Goal: Task Accomplishment & Management: Manage account settings

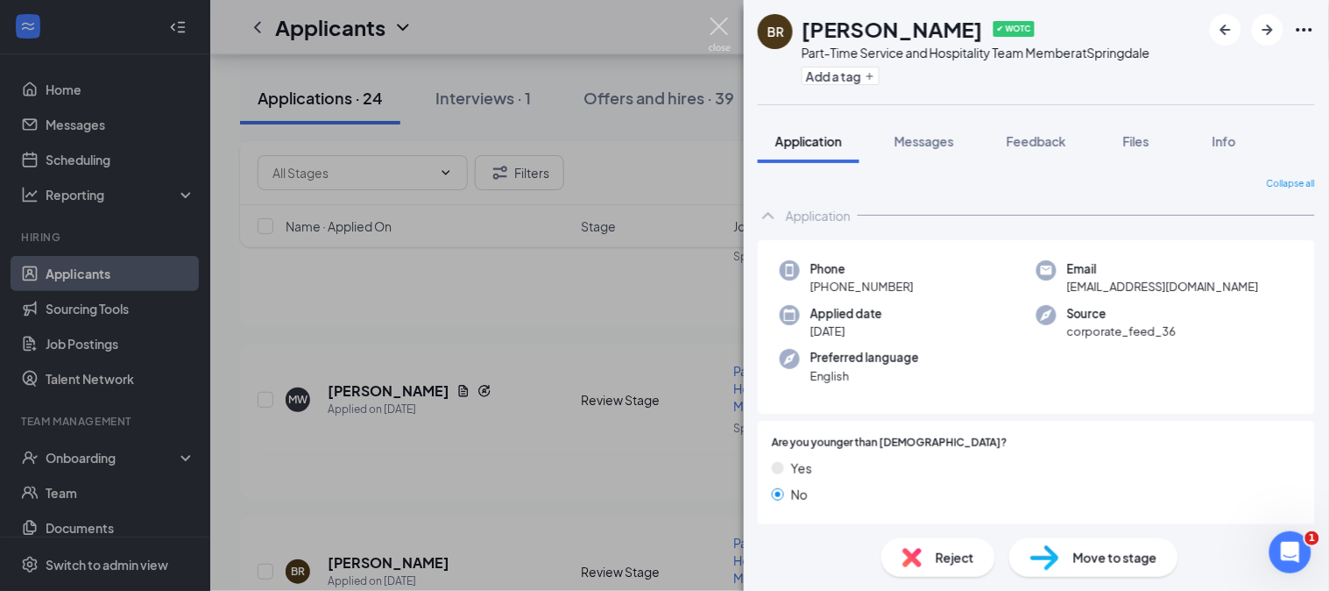
click at [720, 36] on img at bounding box center [720, 35] width 22 height 34
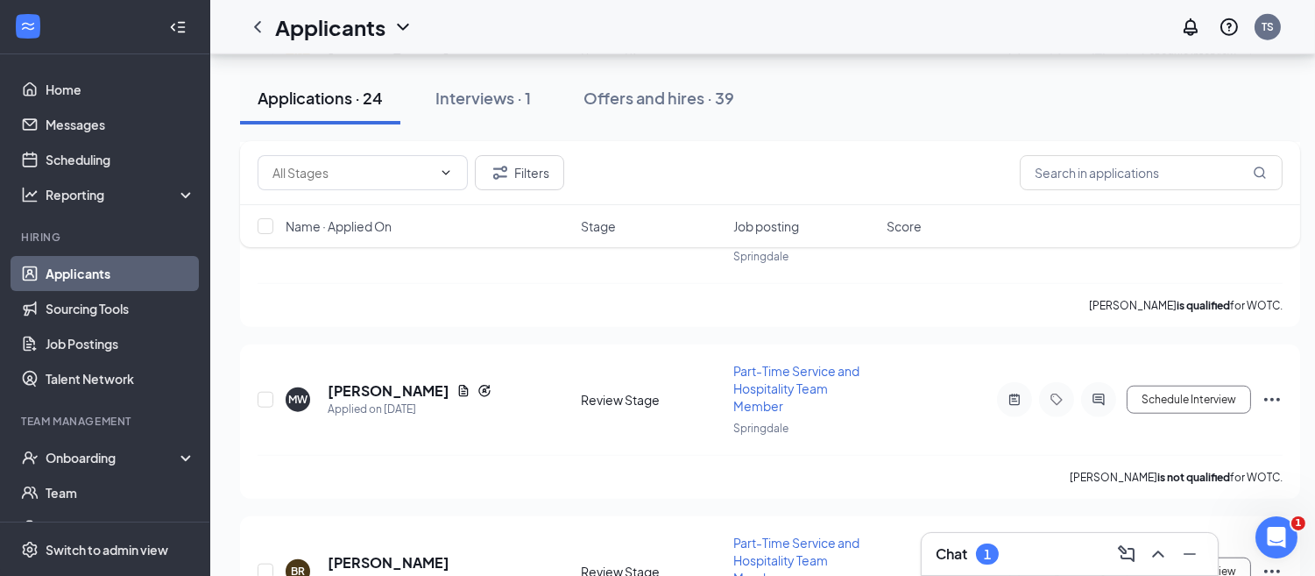
click at [974, 561] on div "Chat 1" at bounding box center [967, 553] width 63 height 21
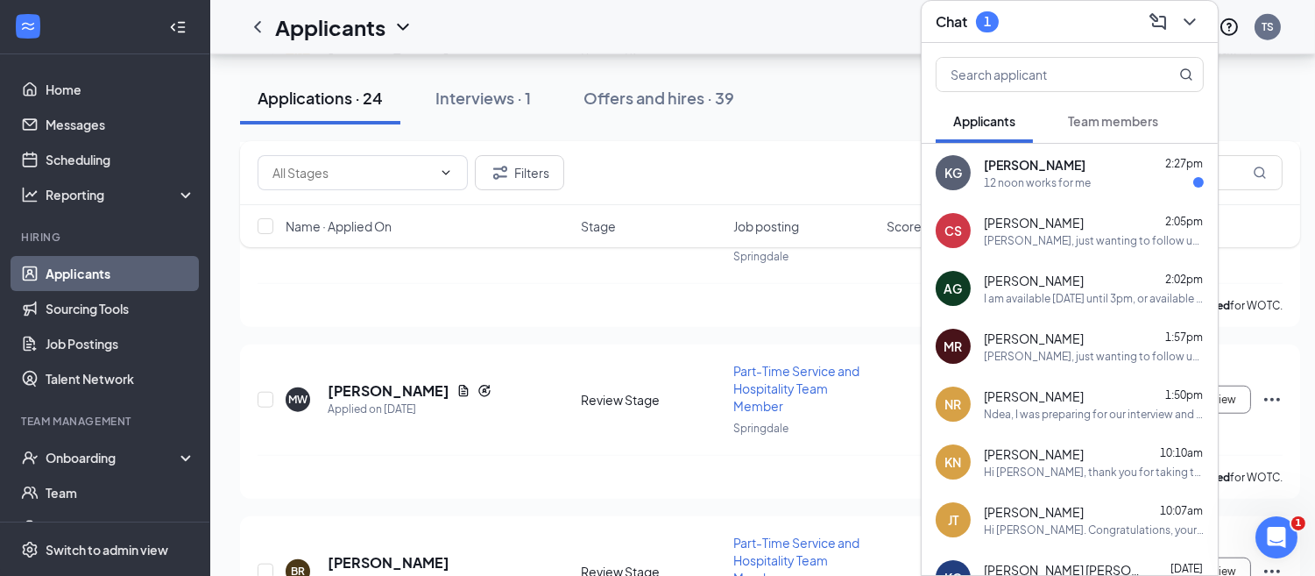
click at [1054, 32] on div "Chat 1" at bounding box center [1070, 22] width 296 height 42
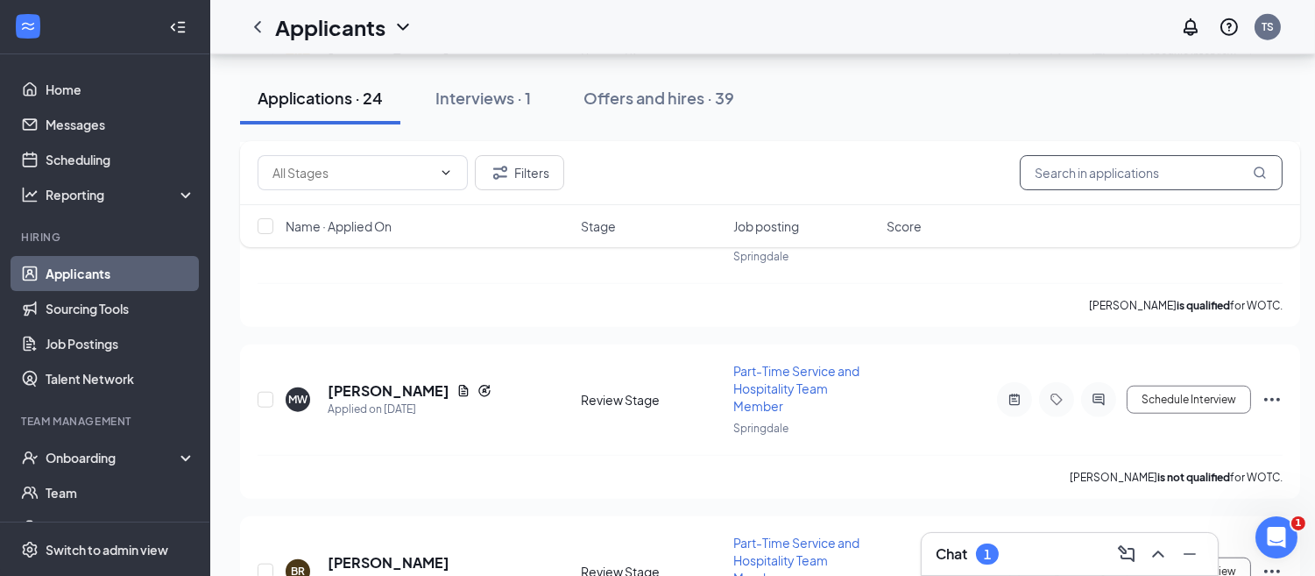
click at [1065, 162] on input "text" at bounding box center [1151, 172] width 263 height 35
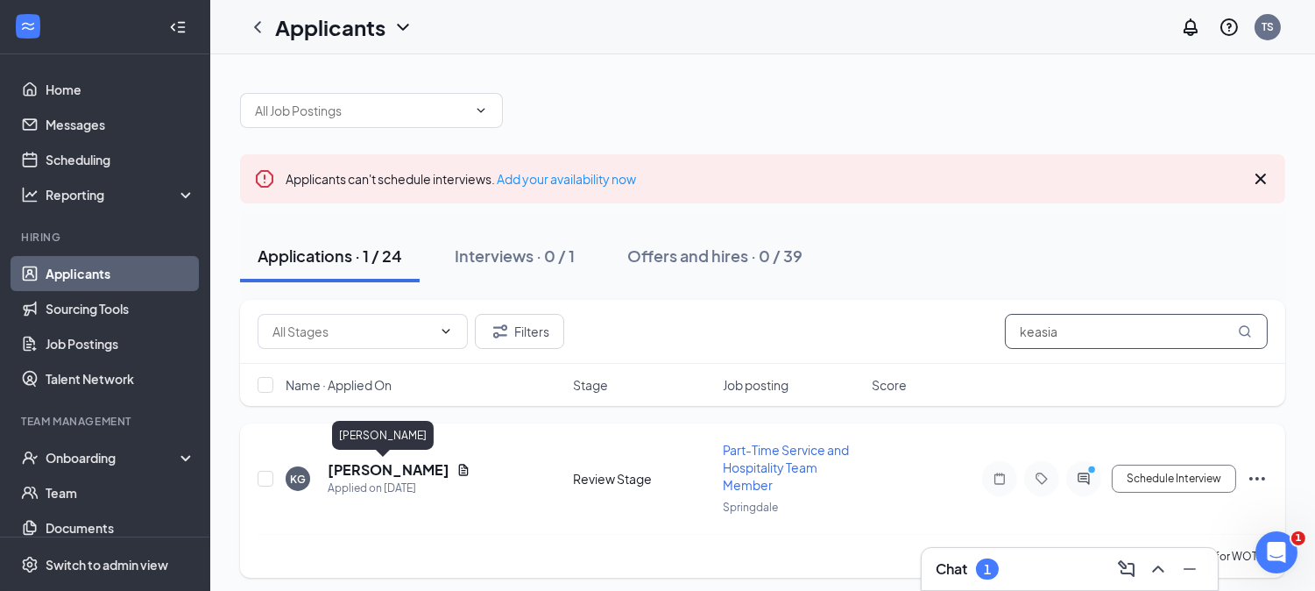
type input "keasia"
click at [388, 464] on h5 "[PERSON_NAME]" at bounding box center [389, 469] width 122 height 19
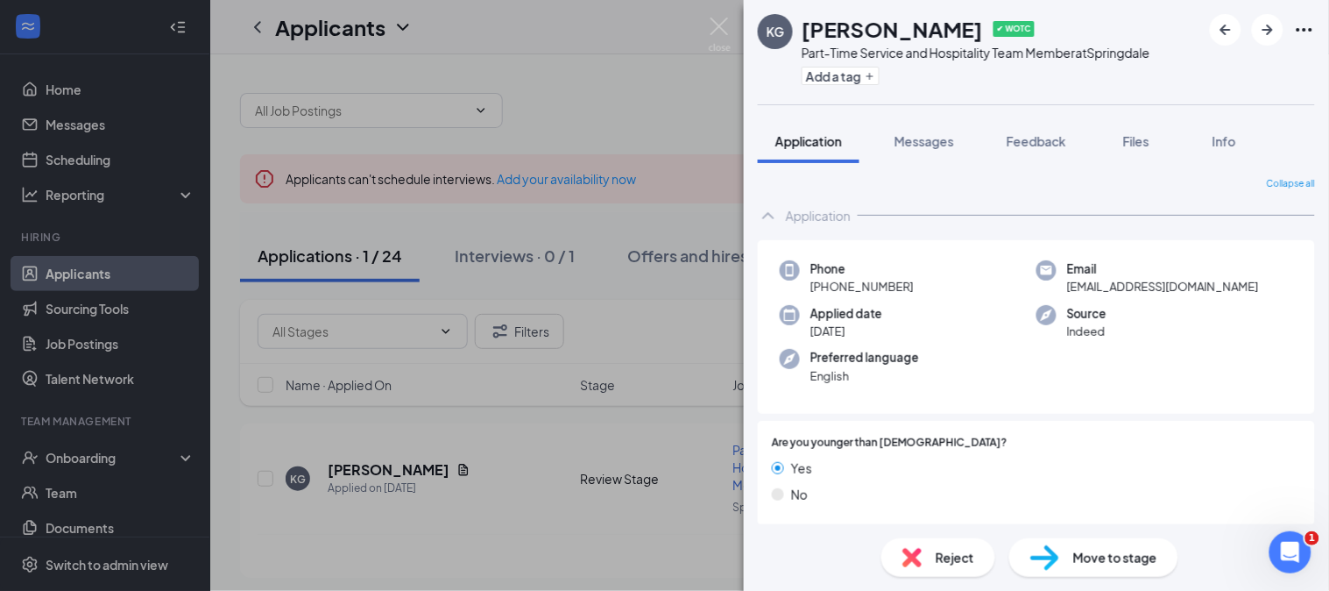
click at [1023, 543] on div "Move to stage" at bounding box center [1093, 557] width 169 height 39
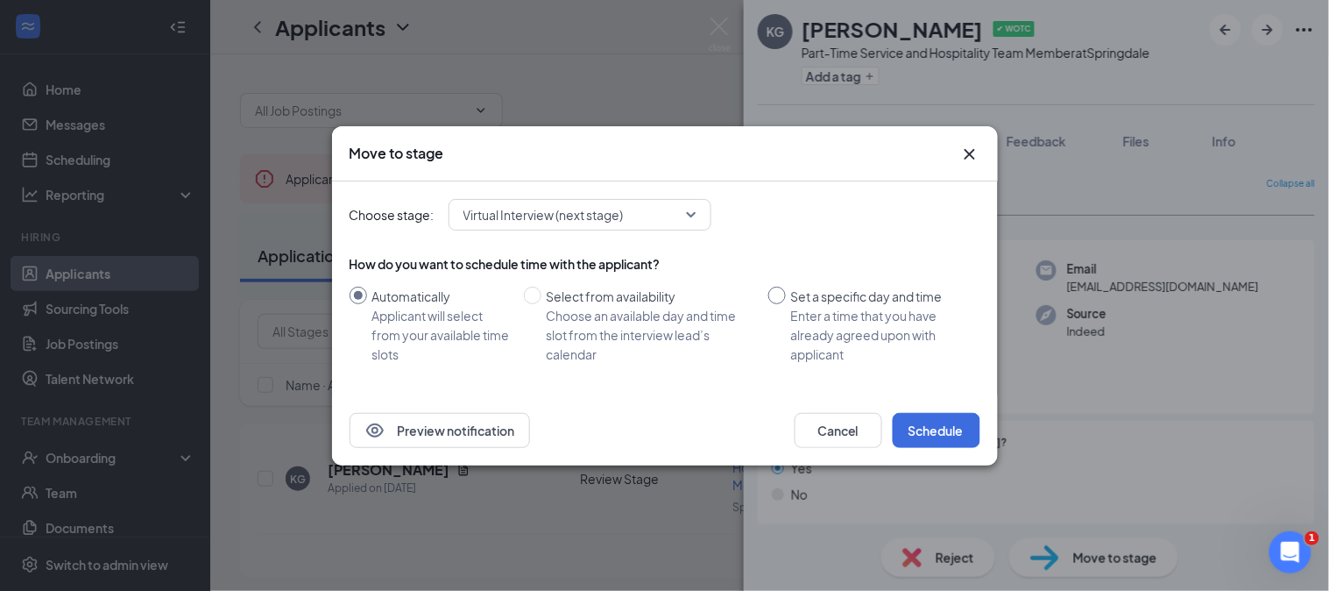
click at [775, 294] on input "Set a specific day and time Enter a time that you have already agreed upon with…" at bounding box center [777, 296] width 18 height 18
radio input "true"
radio input "false"
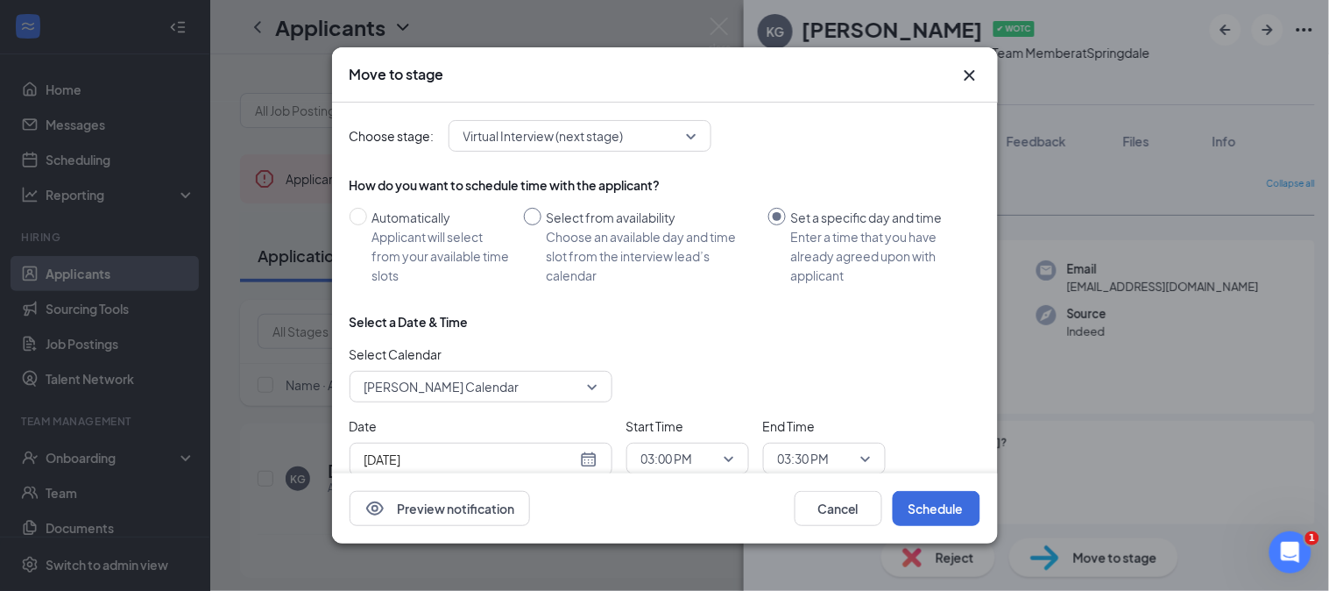
scroll to position [47, 0]
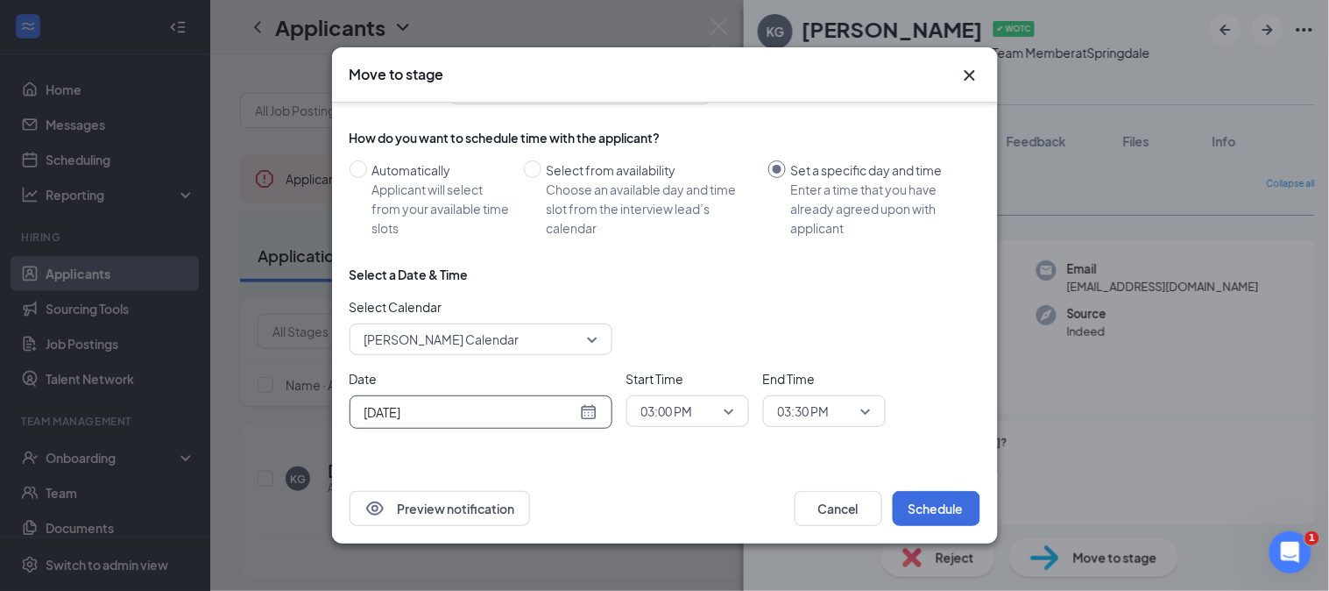
click at [589, 410] on div "[DATE]" at bounding box center [480, 411] width 233 height 19
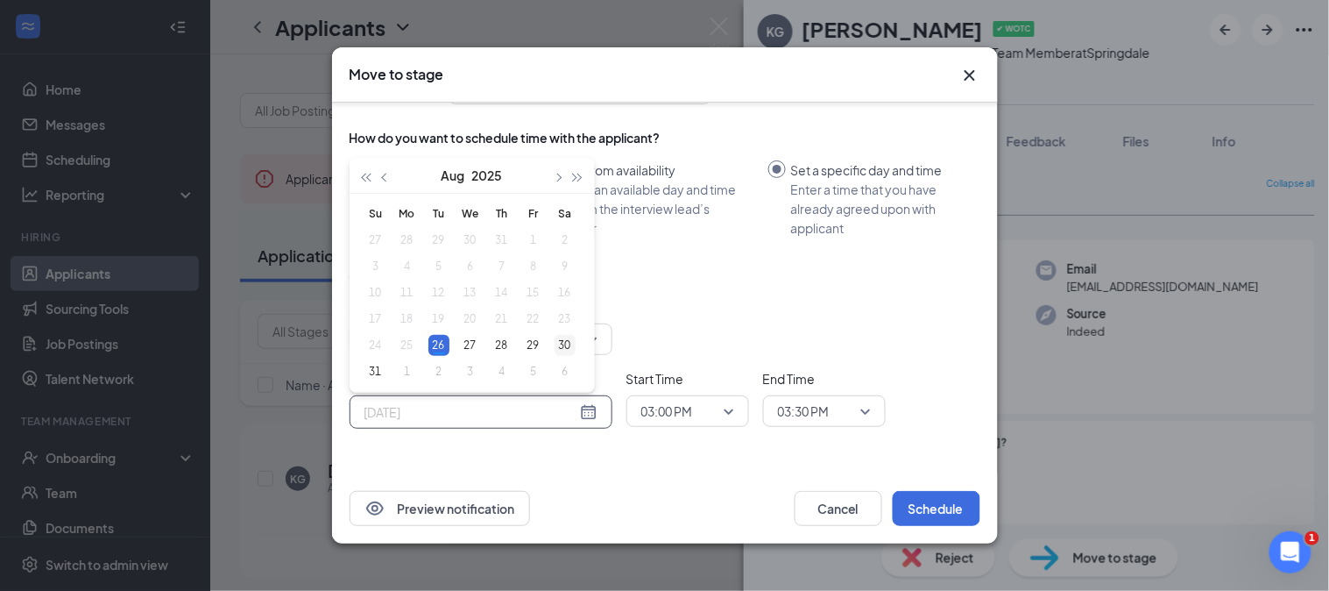
type input "[DATE]"
click at [565, 343] on div "30" at bounding box center [565, 345] width 21 height 21
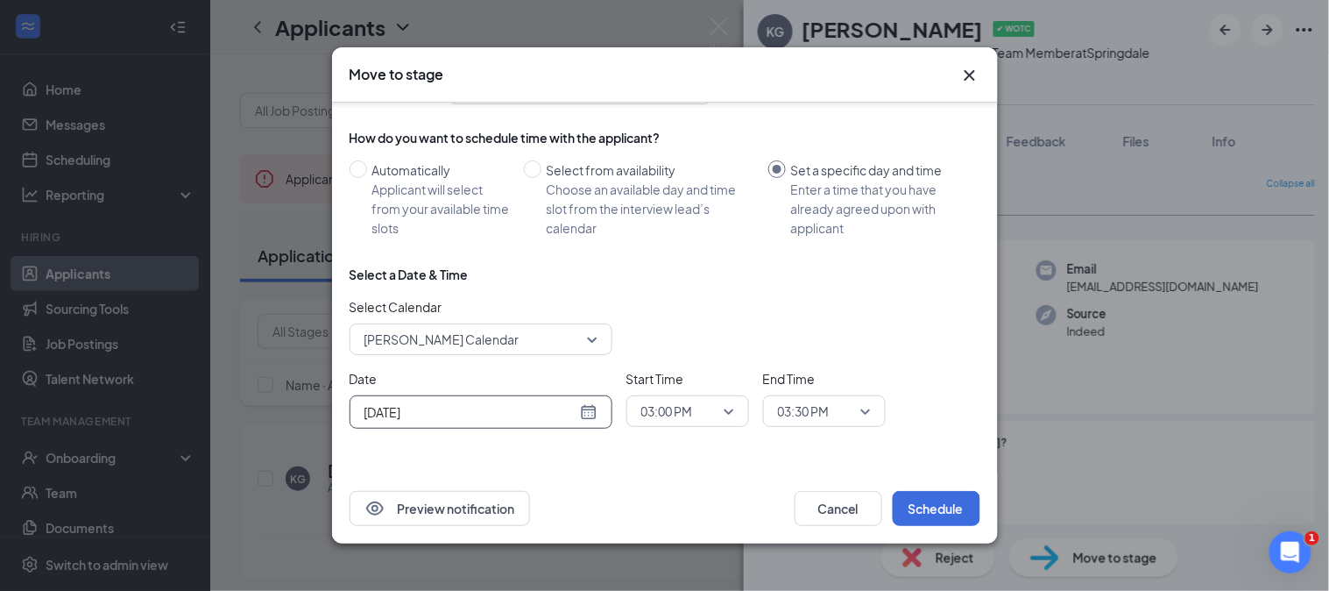
click at [696, 416] on span "03:00 PM" at bounding box center [679, 411] width 77 height 26
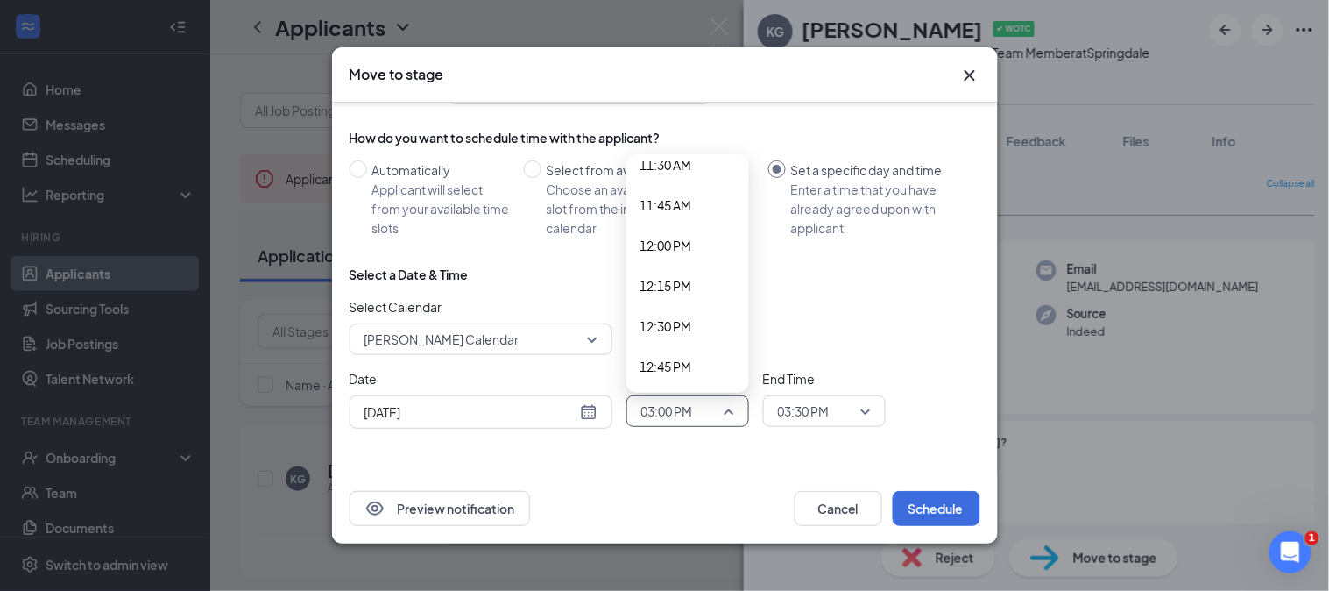
scroll to position [1870, 0]
click at [664, 249] on span "12:00 PM" at bounding box center [666, 246] width 52 height 19
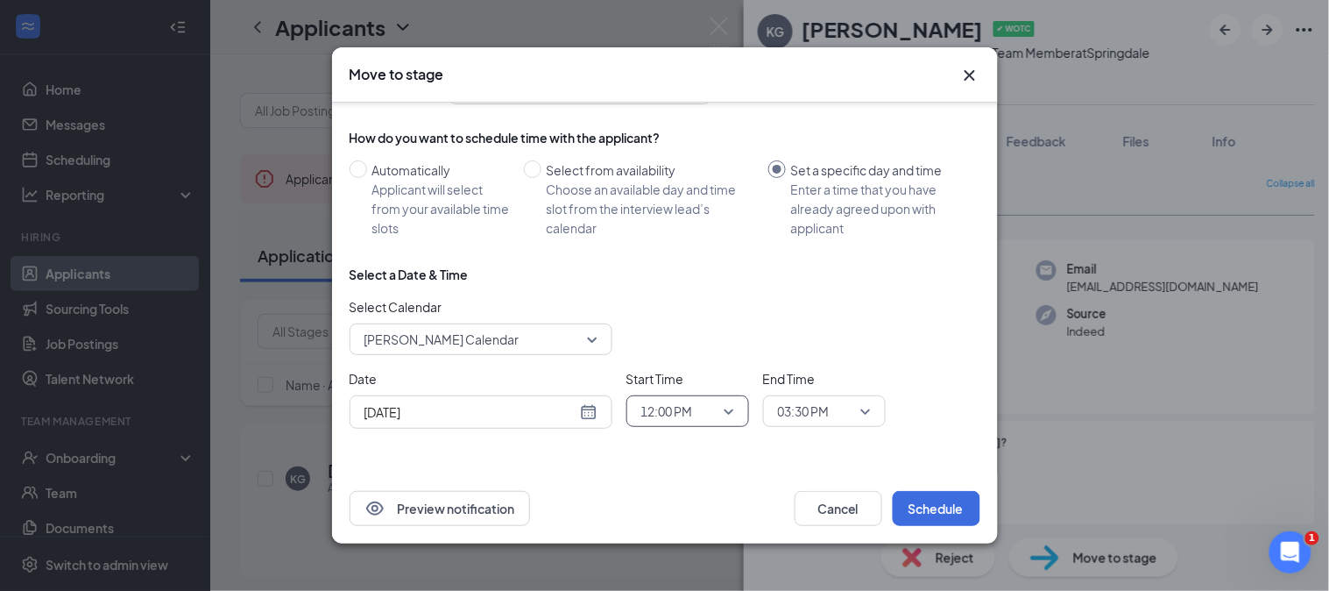
click at [793, 406] on span "03:30 PM" at bounding box center [804, 411] width 52 height 26
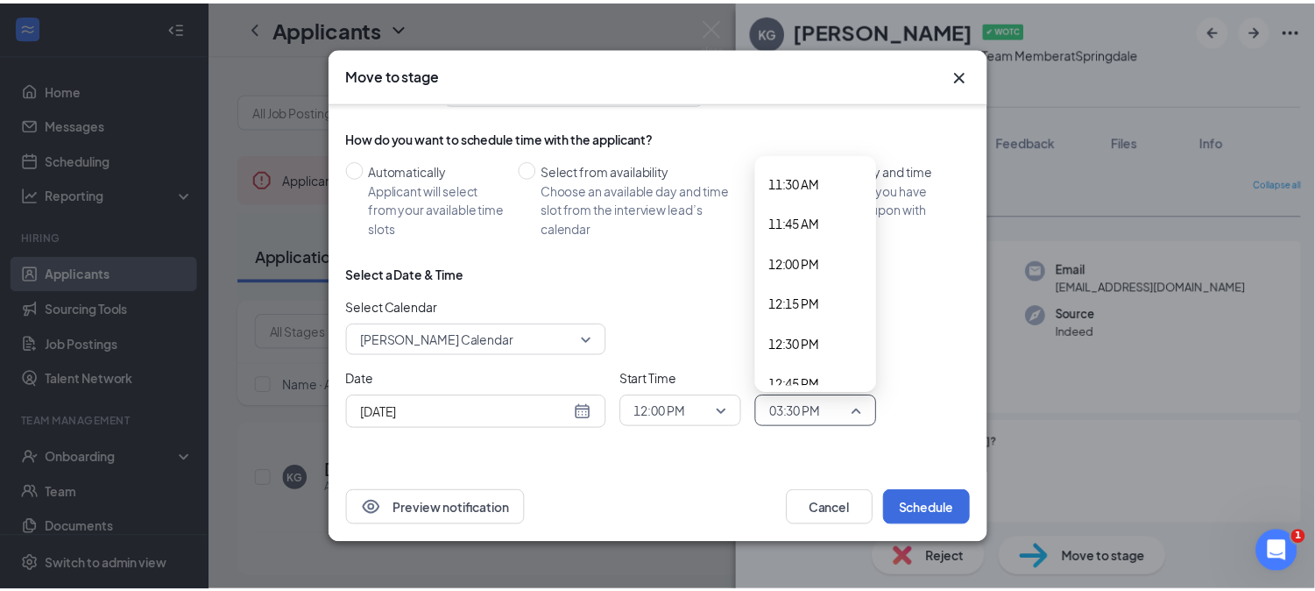
scroll to position [1852, 0]
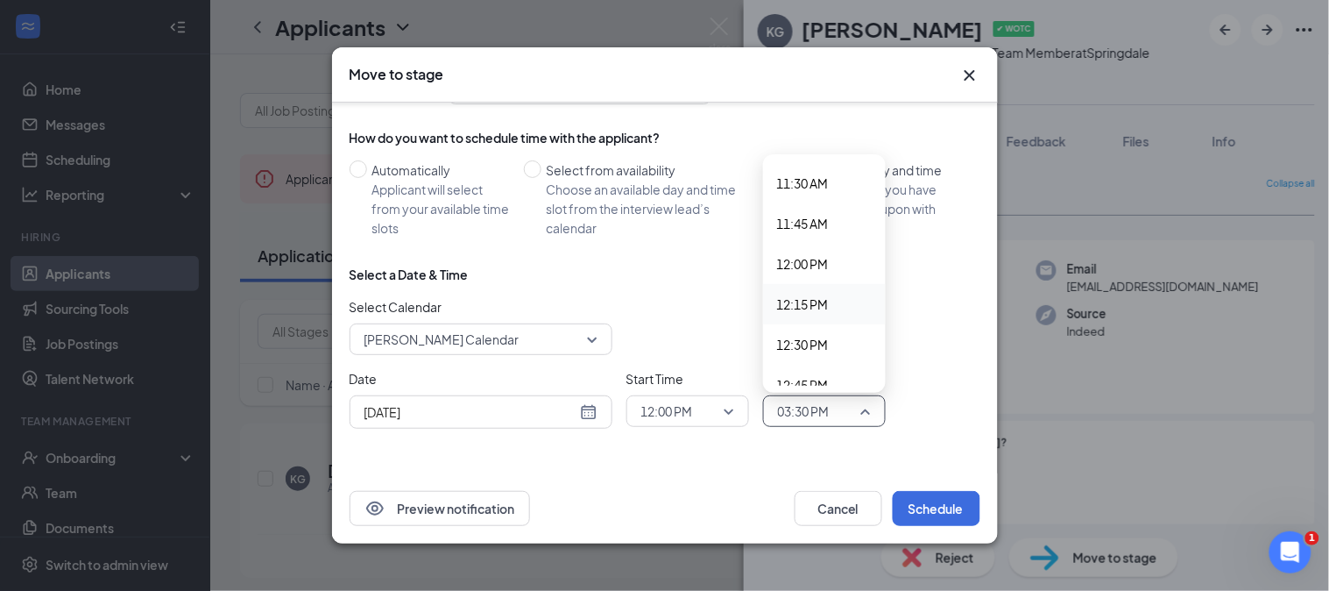
click at [797, 301] on span "12:15 PM" at bounding box center [803, 303] width 52 height 19
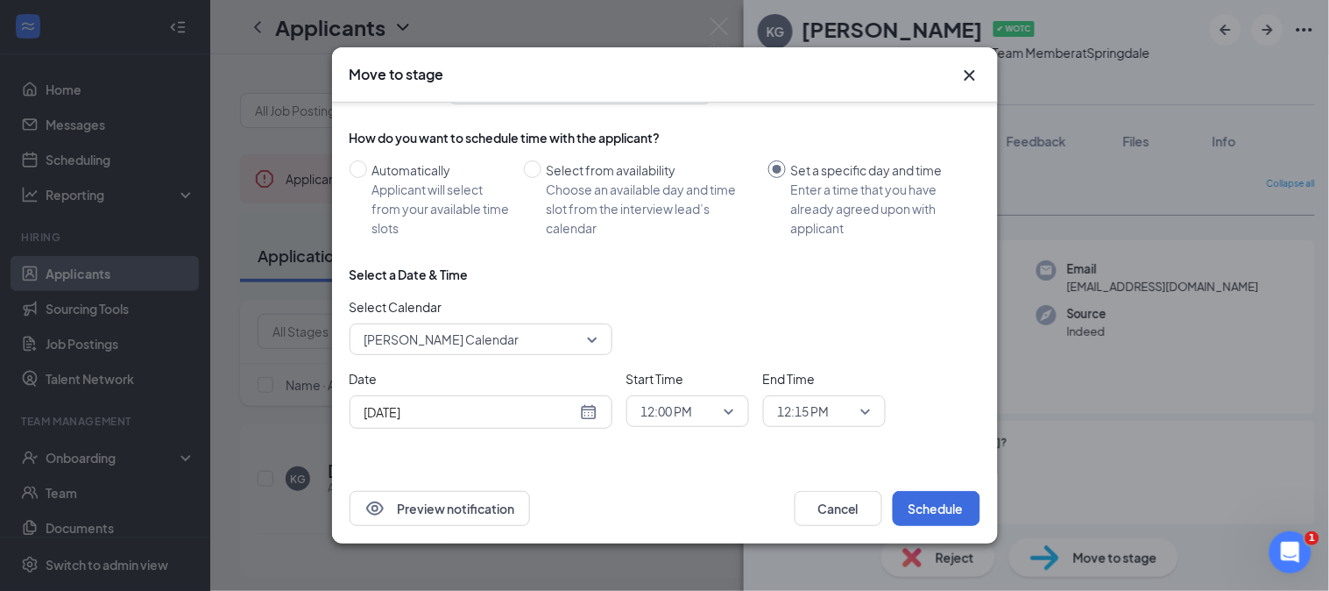
click at [920, 344] on div "Select Calendar [PERSON_NAME] Calendar" at bounding box center [665, 326] width 631 height 58
click at [931, 509] on button "Schedule" at bounding box center [937, 508] width 88 height 35
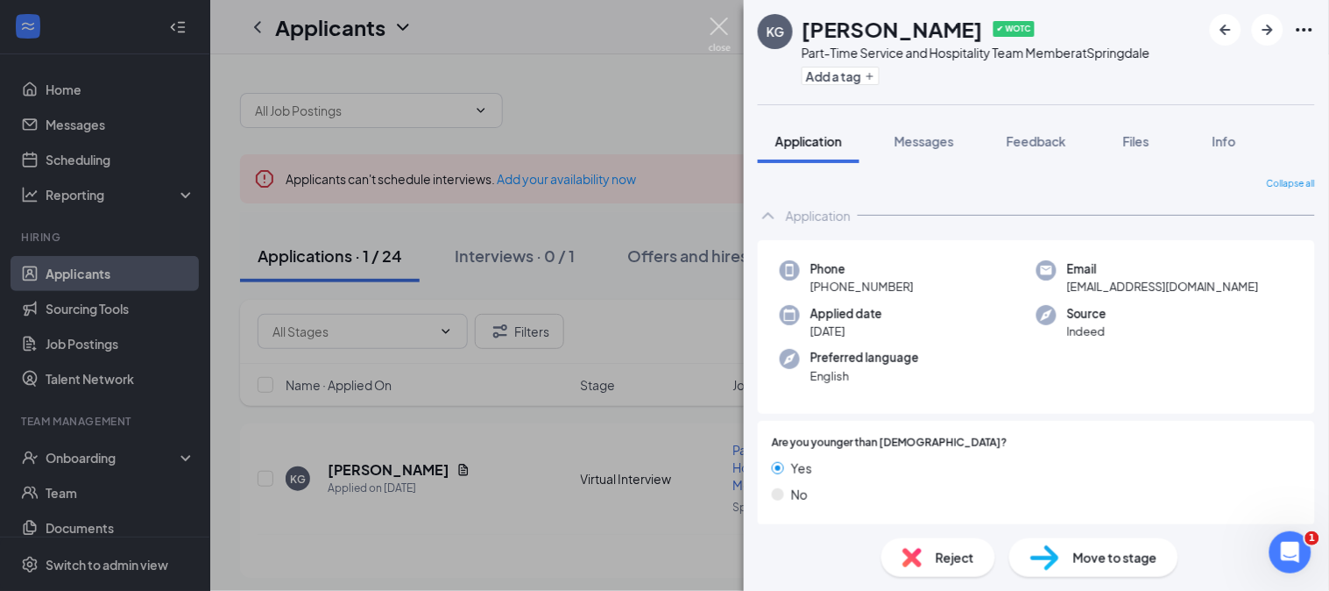
click at [714, 21] on img at bounding box center [720, 35] width 22 height 34
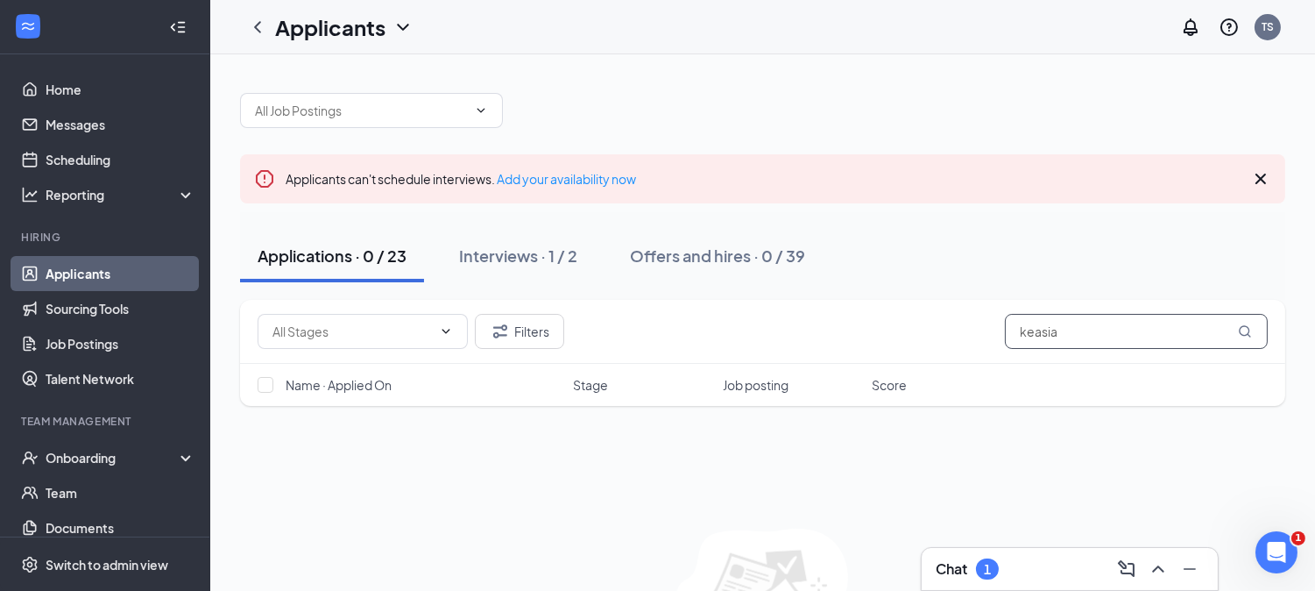
click at [1072, 337] on input "keasia" at bounding box center [1136, 331] width 263 height 35
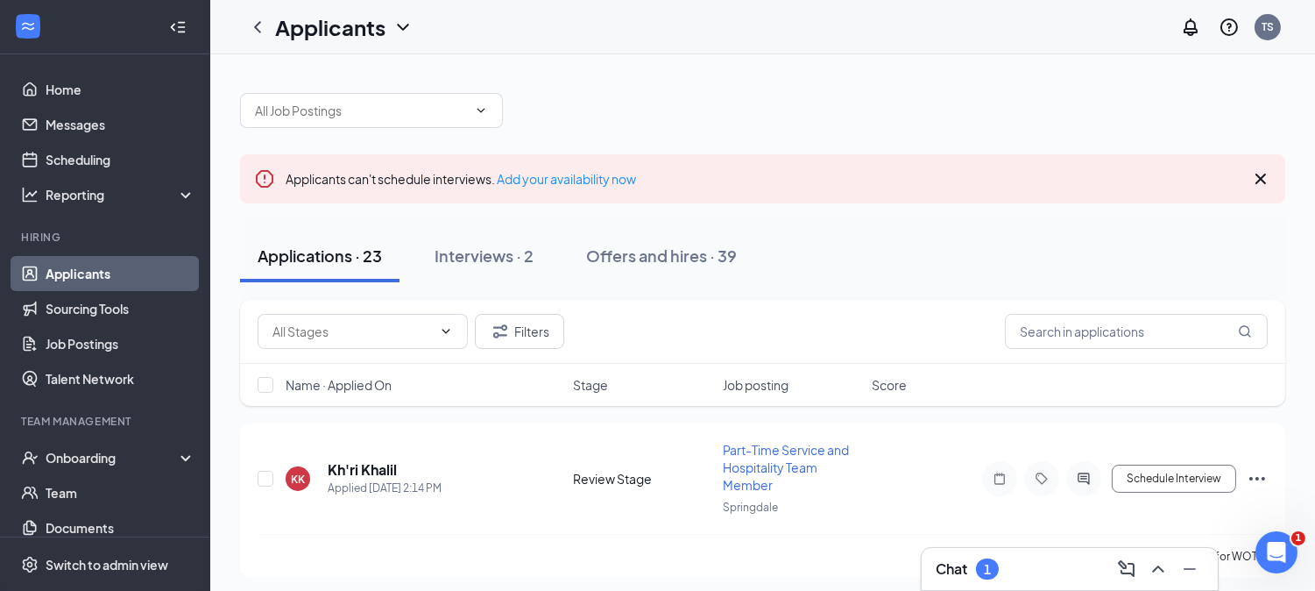
click at [970, 559] on div "Chat 1" at bounding box center [967, 568] width 63 height 21
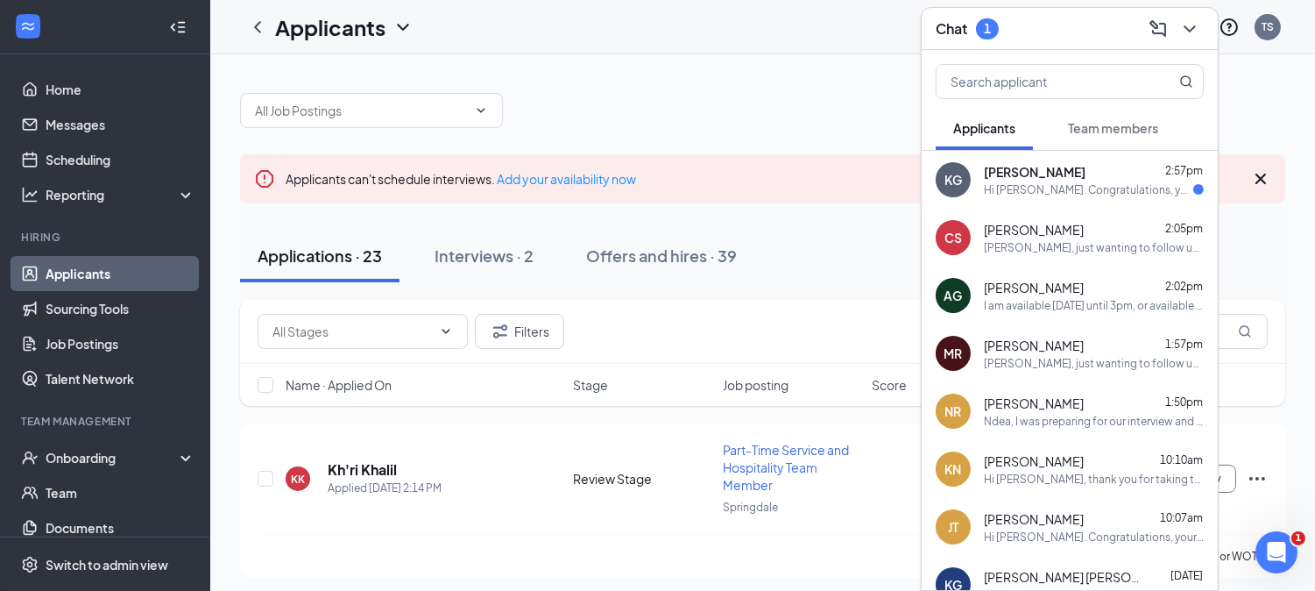
click at [1065, 172] on div "[PERSON_NAME] 2:57pm" at bounding box center [1094, 172] width 220 height 18
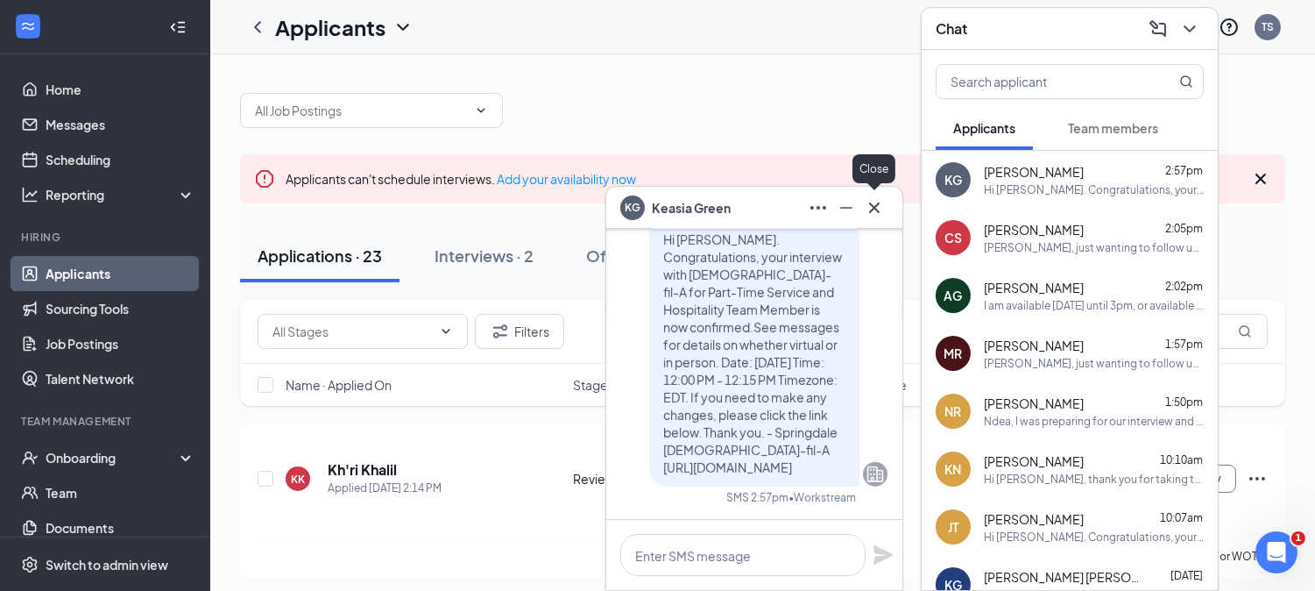
click at [874, 213] on icon "Cross" at bounding box center [874, 207] width 21 height 21
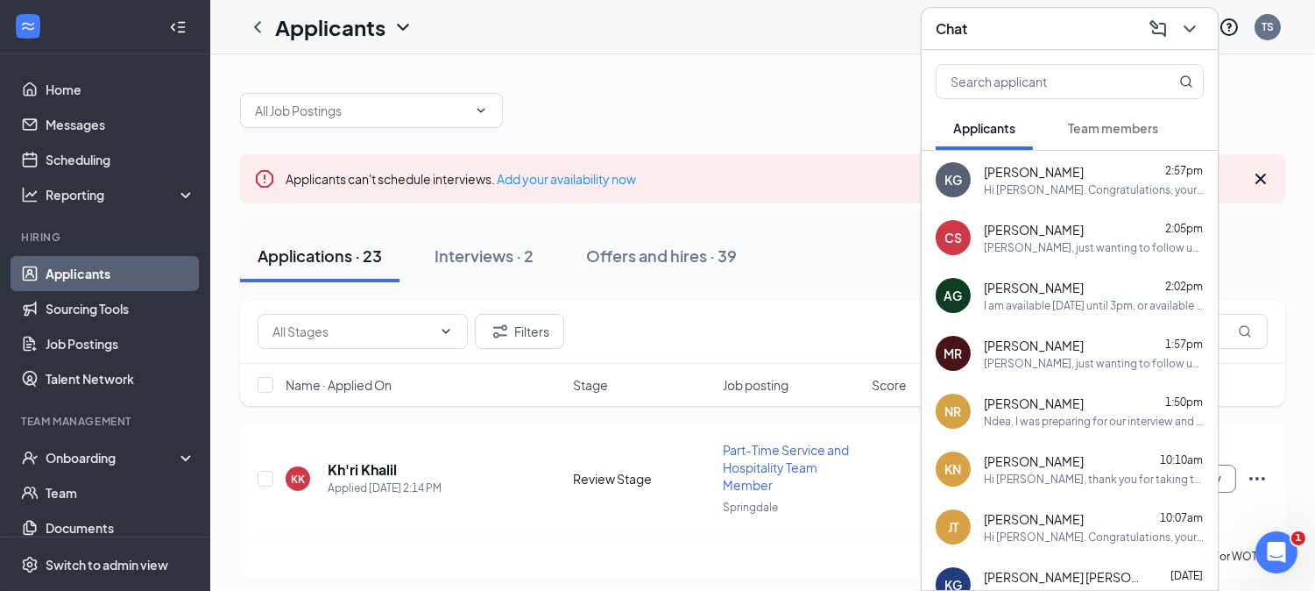
click at [995, 21] on div "Chat" at bounding box center [1070, 28] width 268 height 27
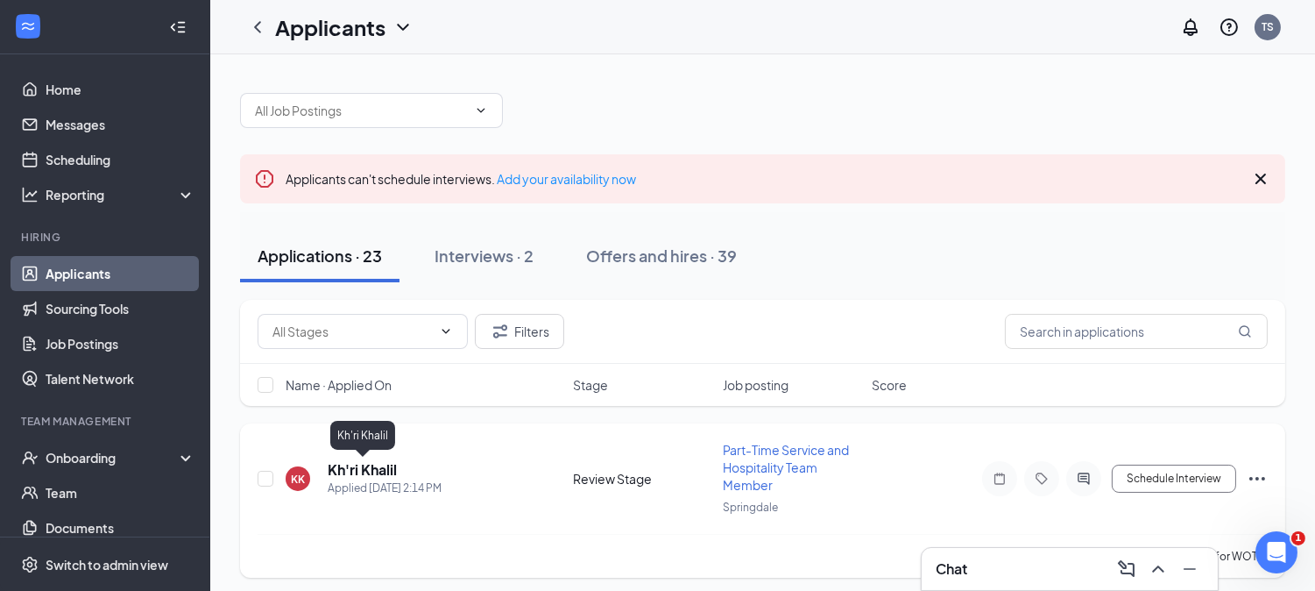
click at [380, 468] on h5 "Kh'ri Khalil" at bounding box center [362, 469] width 69 height 19
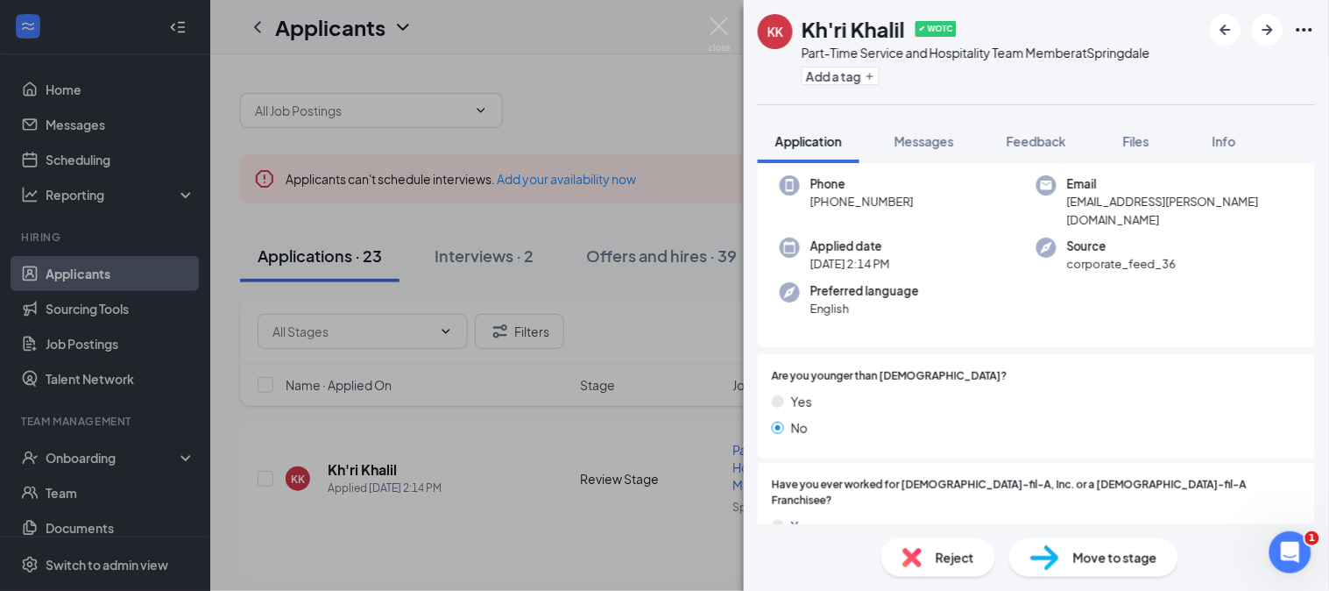
scroll to position [84, 0]
click at [920, 145] on span "Messages" at bounding box center [925, 141] width 60 height 16
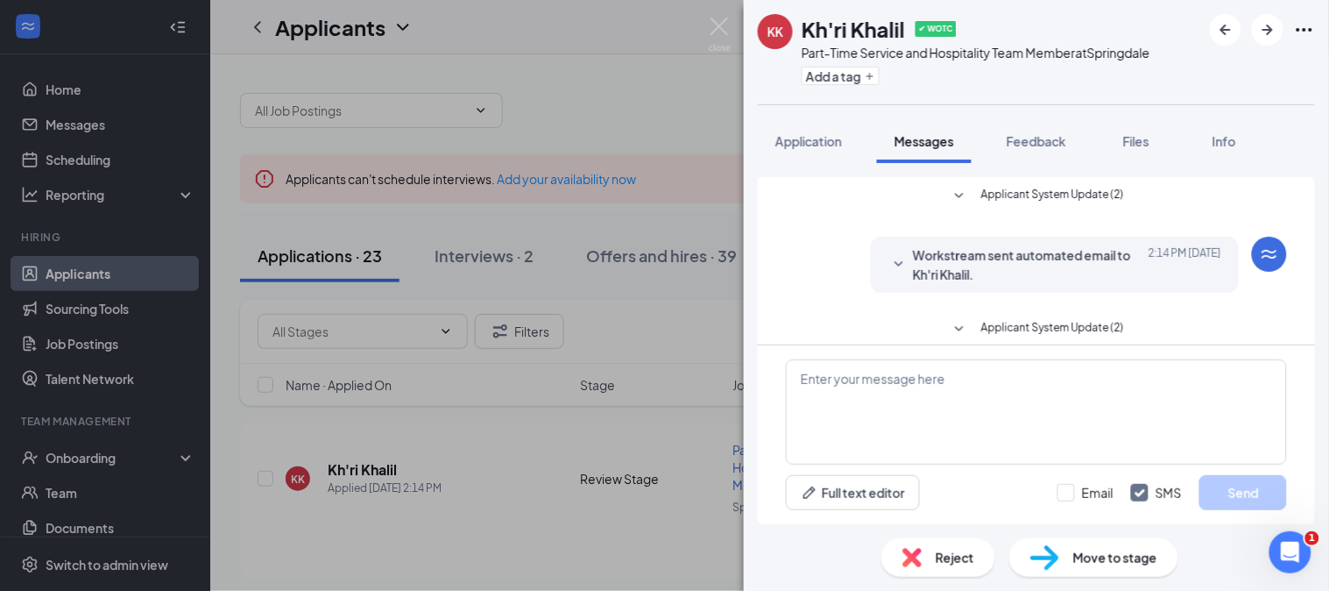
scroll to position [180, 0]
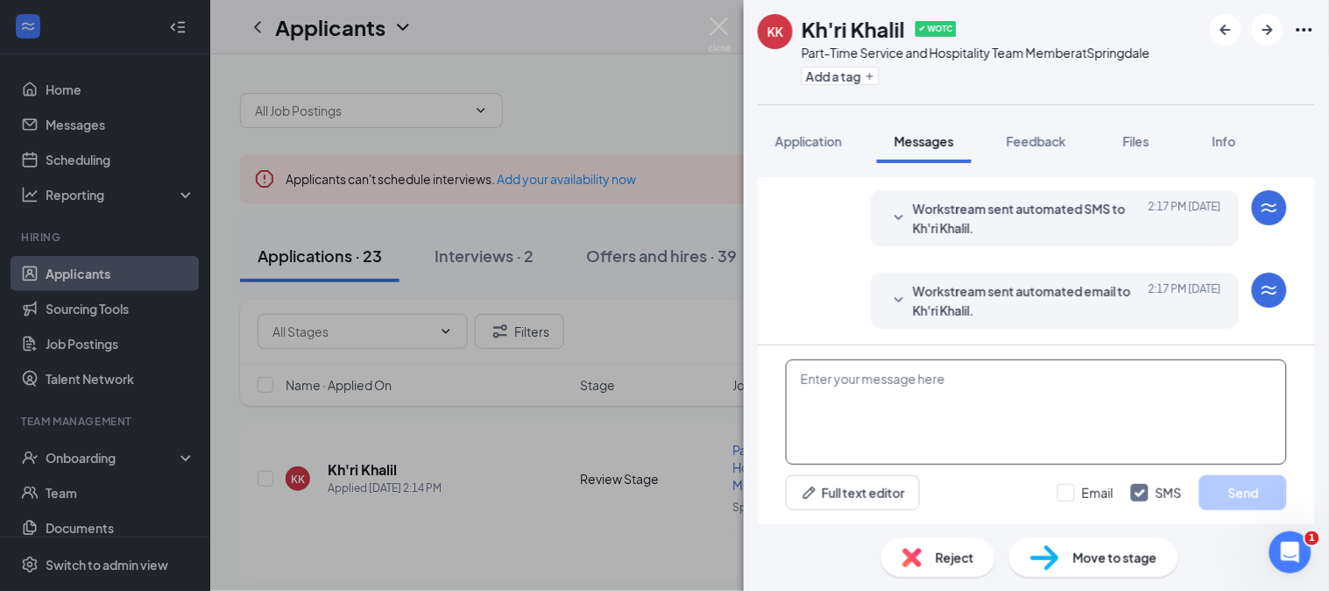
click at [872, 404] on textarea at bounding box center [1036, 411] width 501 height 105
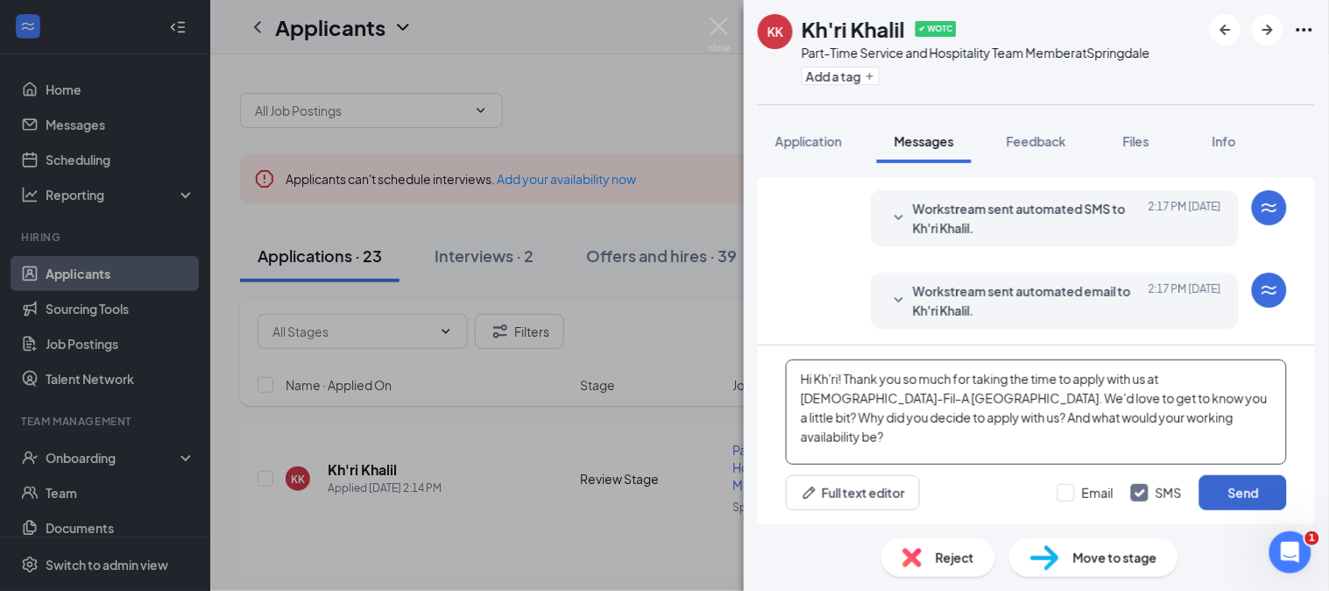
type textarea "Hi Kh'ri! Thank you so much for taking the time to apply with us at [DEMOGRAPHI…"
click at [1238, 489] on button "Send" at bounding box center [1244, 492] width 88 height 35
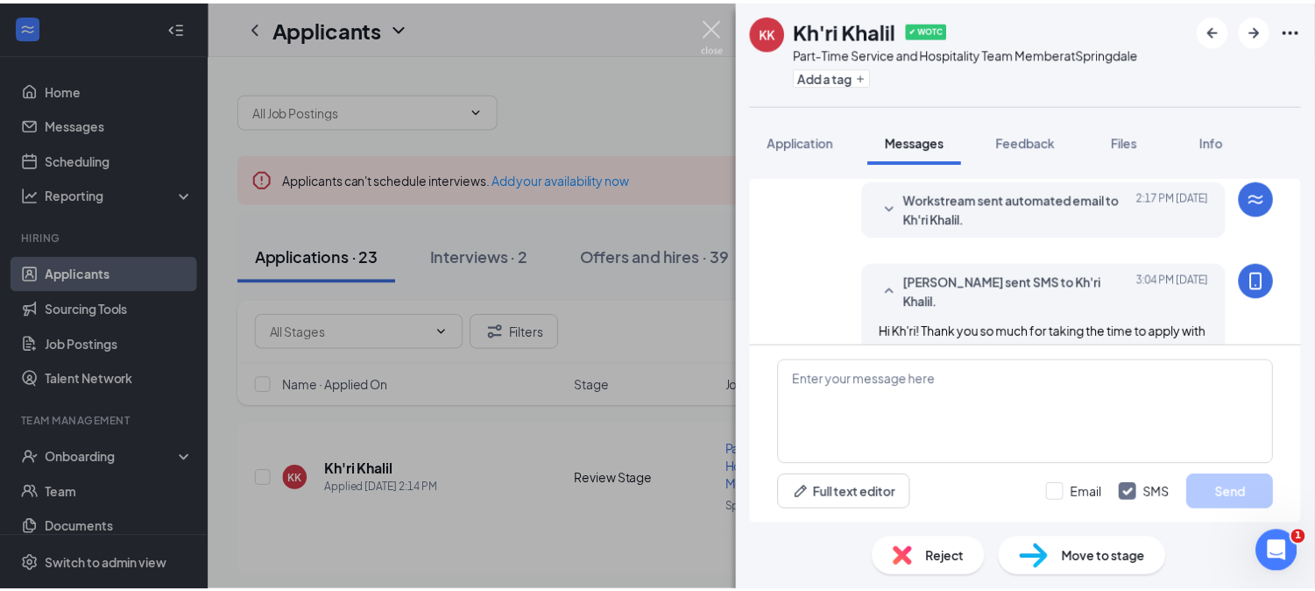
scroll to position [333, 0]
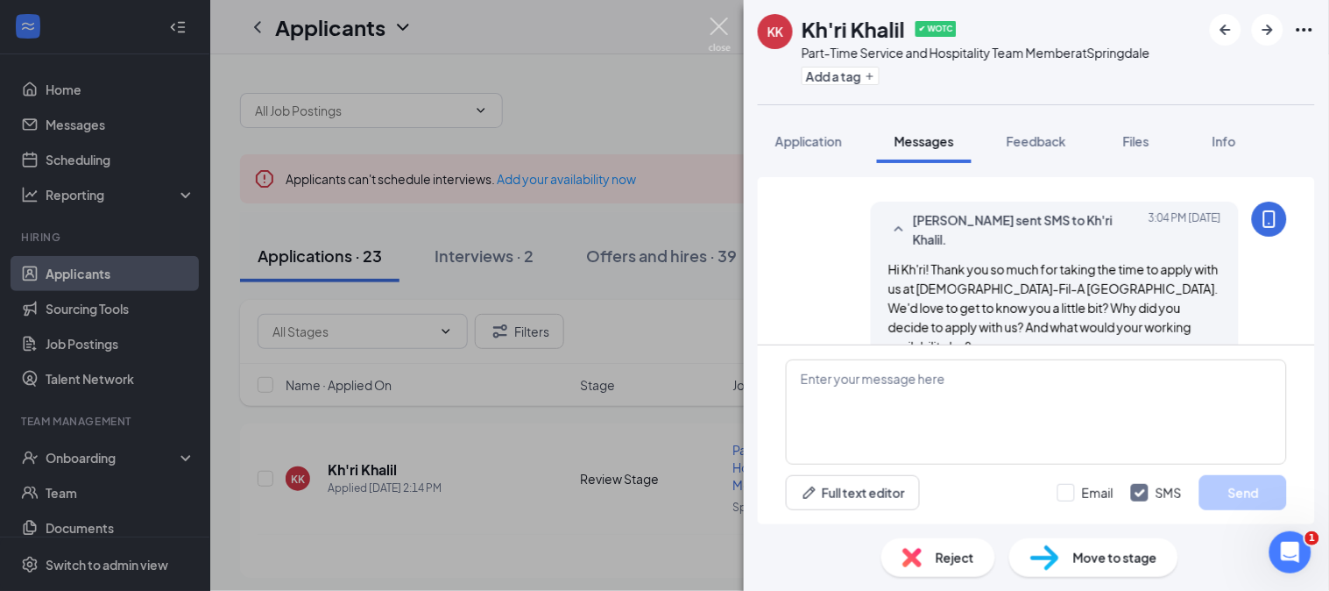
click at [730, 33] on img at bounding box center [720, 35] width 22 height 34
